Goal: Download file/media

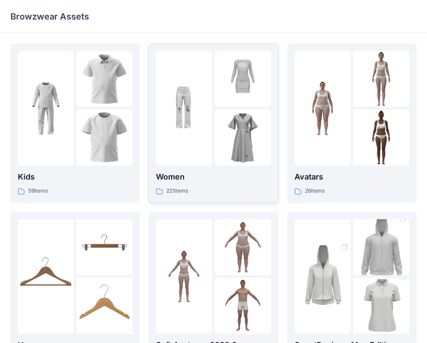
click at [217, 190] on div "221 items" at bounding box center [213, 190] width 115 height 9
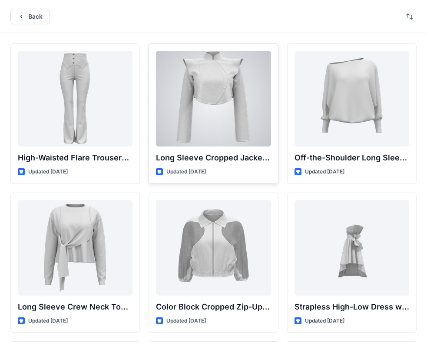
click at [216, 89] on div at bounding box center [213, 99] width 115 height 96
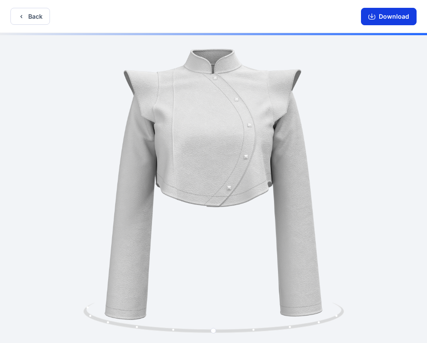
click at [381, 18] on button "Download" at bounding box center [389, 16] width 56 height 17
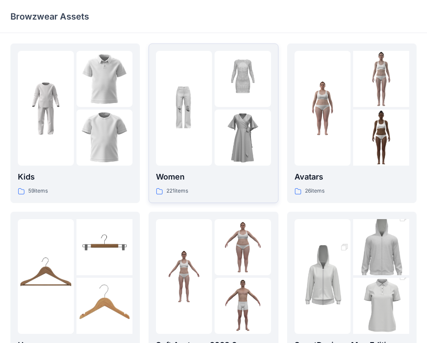
click at [195, 181] on p "Women" at bounding box center [213, 177] width 115 height 12
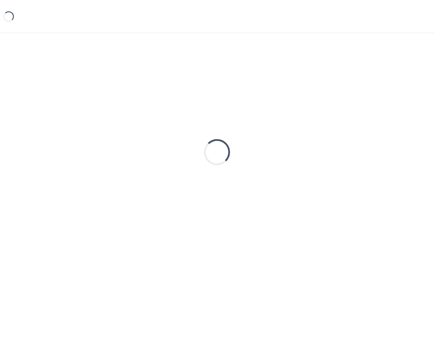
click at [195, 181] on div "Loading..." at bounding box center [217, 151] width 414 height 217
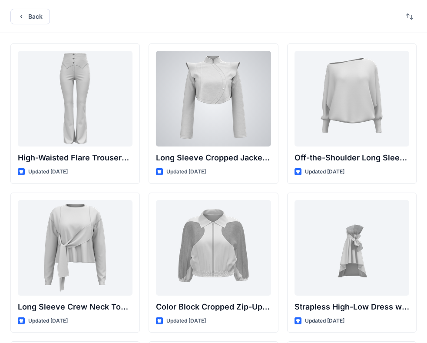
click at [228, 182] on div "Long Sleeve Cropped Jacket with Mandarin Collar and Shoulder Detail Updated [DA…" at bounding box center [213, 113] width 129 height 140
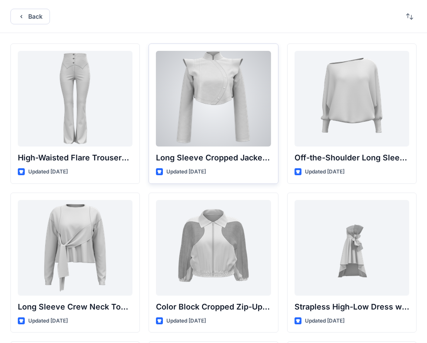
click at [223, 119] on div at bounding box center [213, 99] width 115 height 96
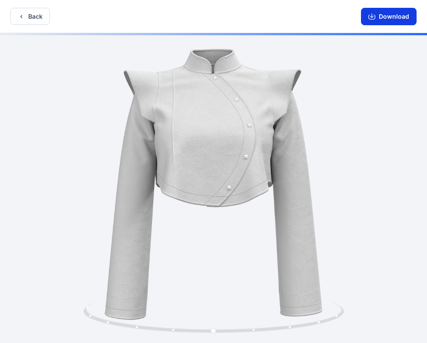
click at [377, 16] on button "Download" at bounding box center [389, 16] width 56 height 17
